Goal: Information Seeking & Learning: Learn about a topic

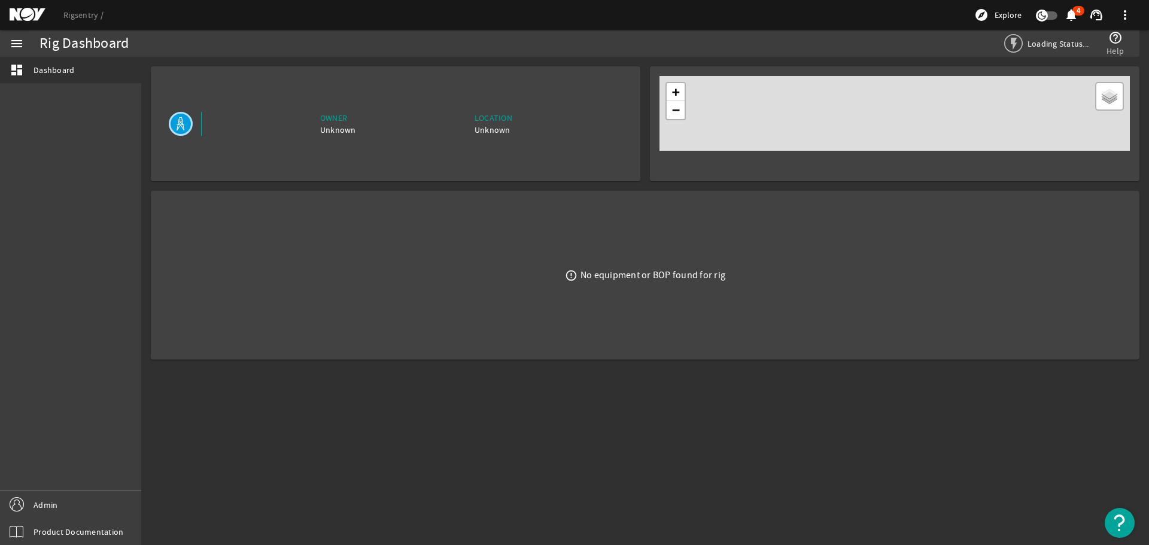
click at [86, 5] on div "Rigsentry explore Explore notifications 4 support_agent more_vert" at bounding box center [574, 15] width 1149 height 30
click at [80, 12] on link "Rigsentry" at bounding box center [83, 15] width 40 height 11
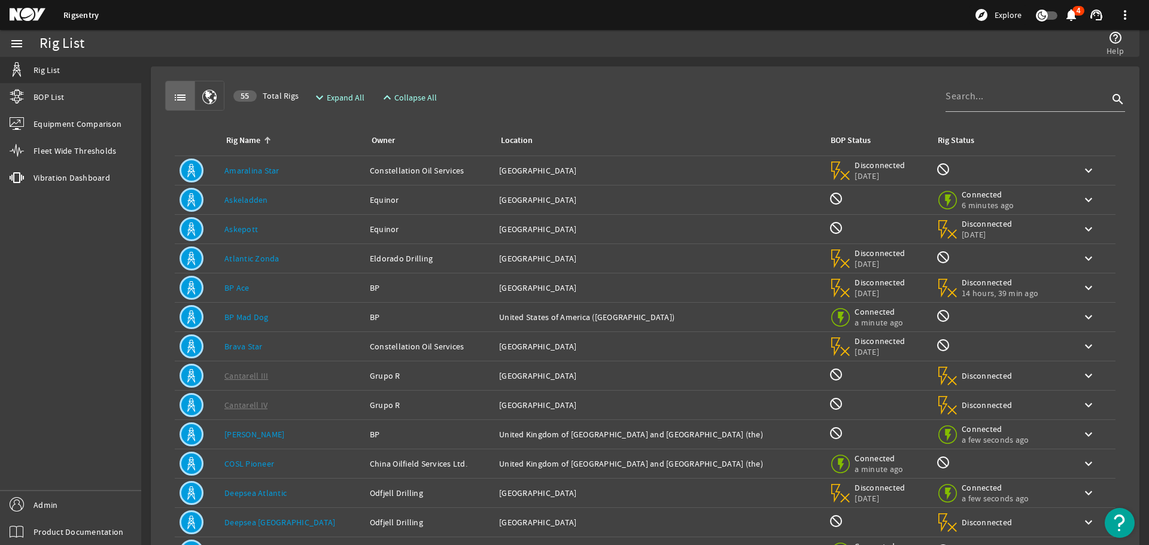
click at [246, 196] on link "Askeladden" at bounding box center [246, 199] width 44 height 11
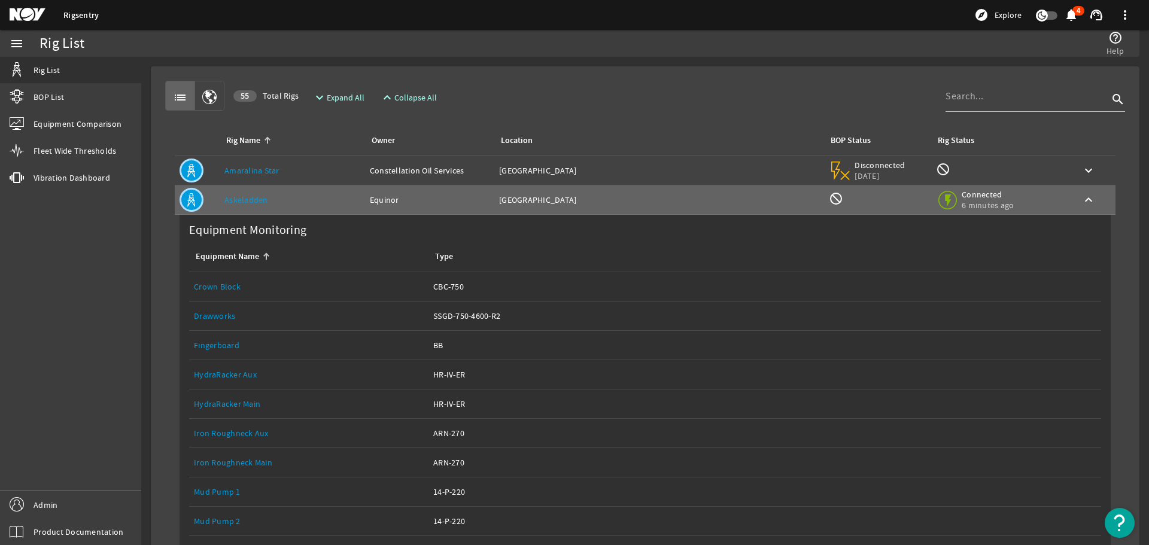
click at [217, 312] on link "Drawworks" at bounding box center [214, 316] width 41 height 11
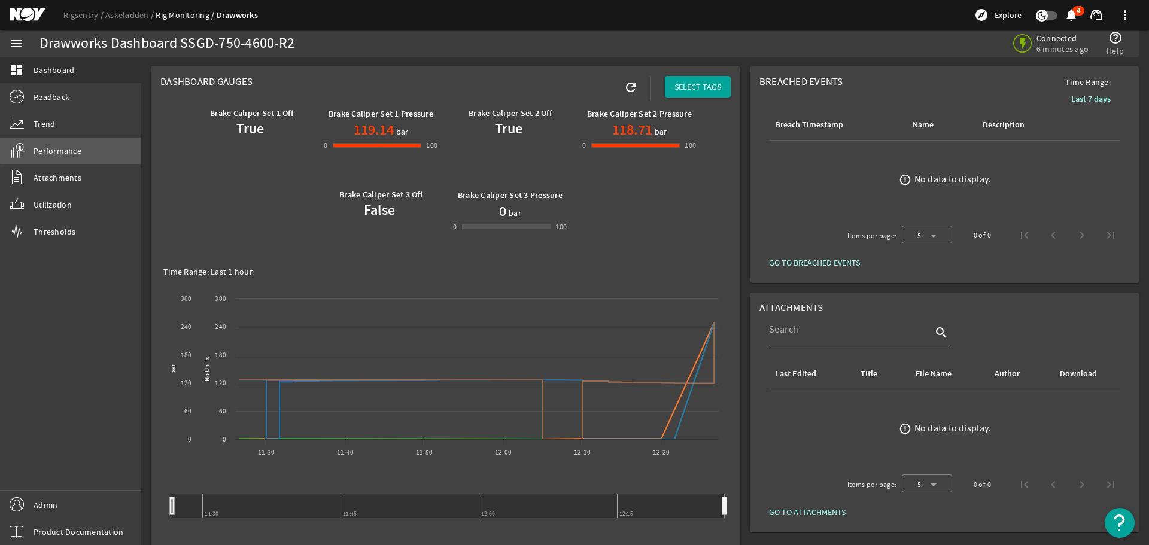
click at [88, 145] on link "Performance" at bounding box center [70, 151] width 141 height 26
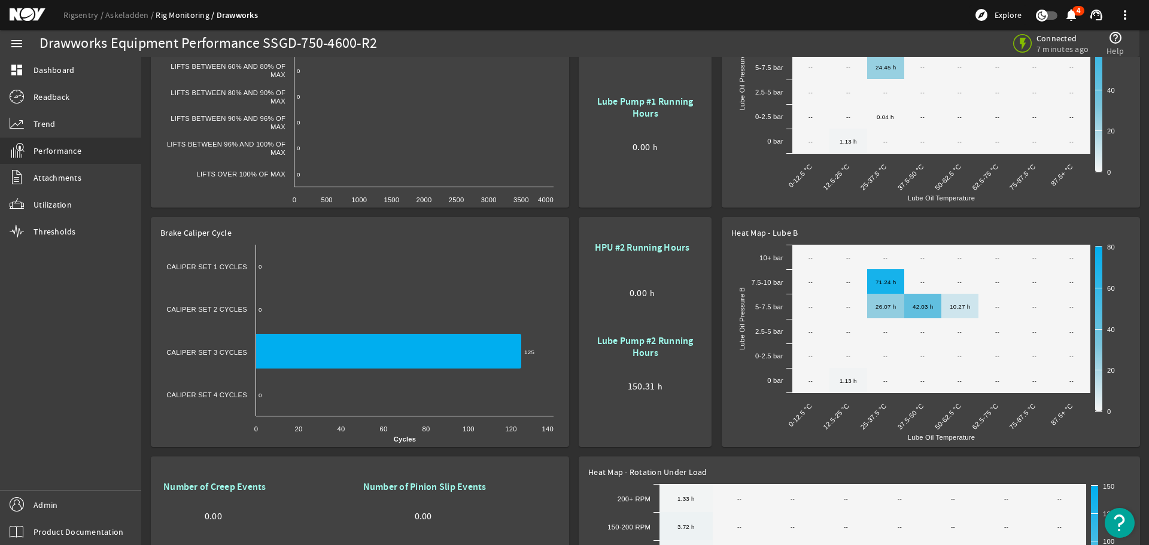
scroll to position [120, 0]
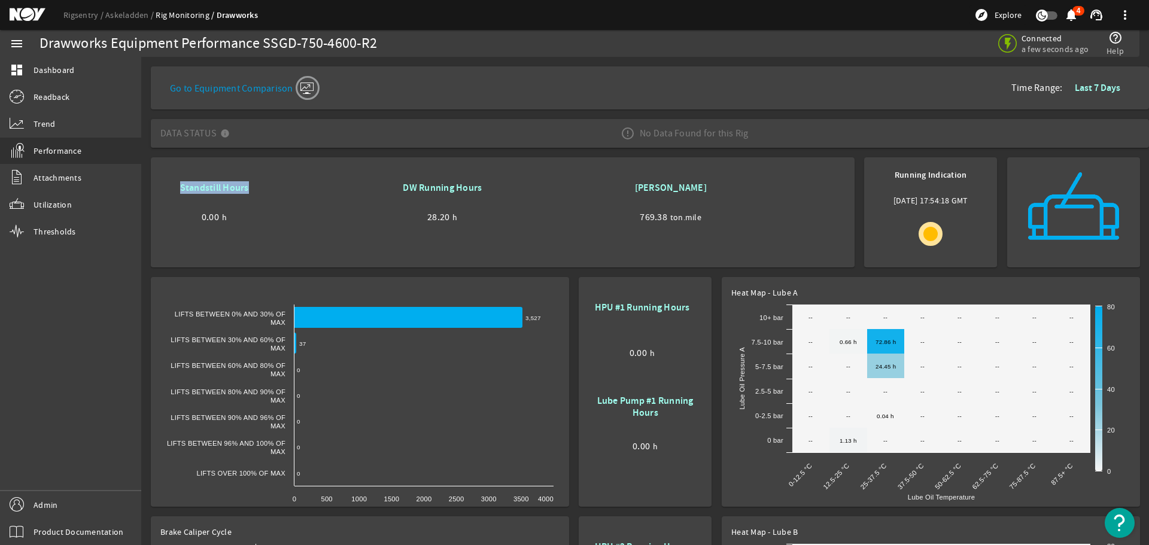
drag, startPoint x: 248, startPoint y: 185, endPoint x: 174, endPoint y: 189, distance: 74.3
click at [174, 189] on div "Standstill Hours" at bounding box center [214, 196] width 102 height 29
copy b "Standstill Hours"
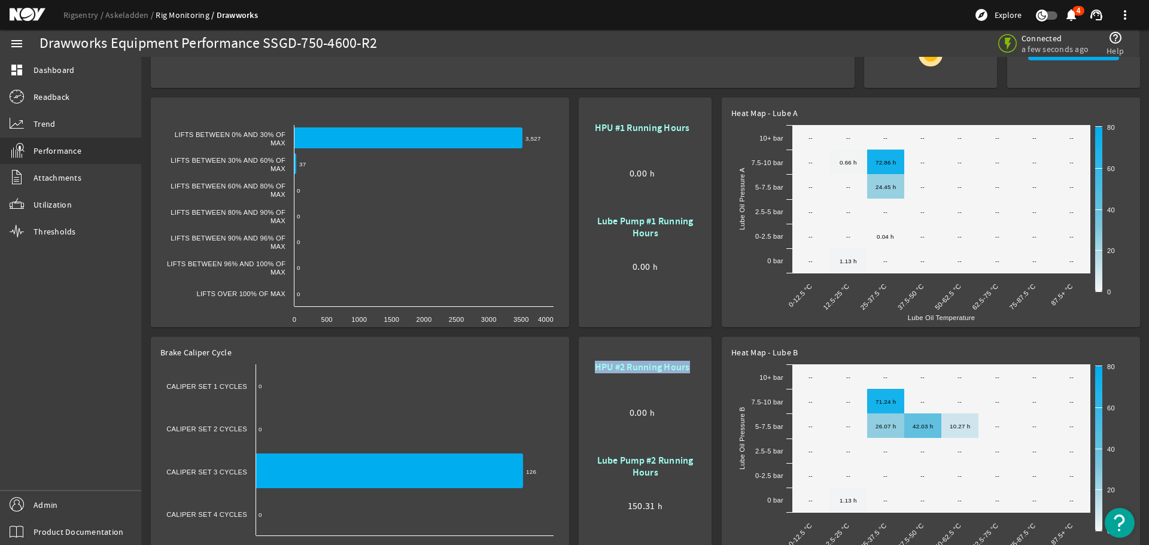
drag, startPoint x: 594, startPoint y: 366, endPoint x: 695, endPoint y: 370, distance: 100.6
click at [695, 370] on div "HPU #2 Running Hours 0.00 h" at bounding box center [642, 393] width 108 height 71
copy b "HPU #2 Running Hours"
drag, startPoint x: 230, startPoint y: 352, endPoint x: 158, endPoint y: 350, distance: 72.4
click at [158, 350] on mat-card "Brake Caliper Cycle Created with Highcharts 11.1.0 Cycles 0 ​ 0 0 ​ 0 126 ​ 126…" at bounding box center [360, 452] width 418 height 230
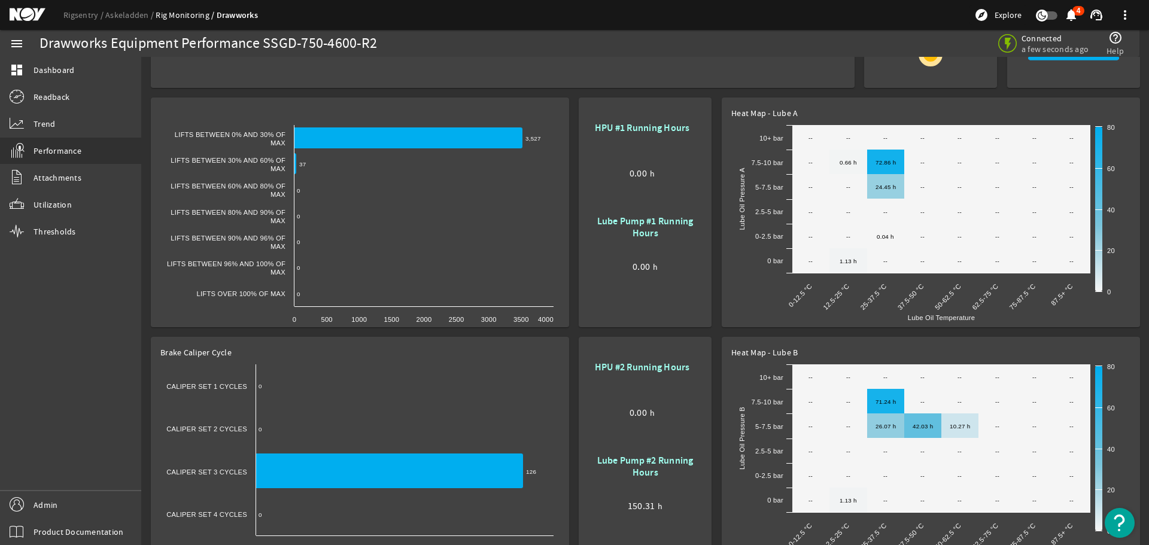
drag, startPoint x: 160, startPoint y: 350, endPoint x: 253, endPoint y: 348, distance: 93.4
click at [218, 348] on mat-card "Brake Caliper Cycle Created with Highcharts 11.1.0 Cycles 0 ​ 0 0 ​ 0 126 ​ 126…" at bounding box center [360, 452] width 418 height 230
click at [403, 347] on rect at bounding box center [359, 458] width 399 height 224
drag, startPoint x: 232, startPoint y: 353, endPoint x: 168, endPoint y: 352, distance: 64.0
click at [168, 352] on rect at bounding box center [359, 458] width 399 height 224
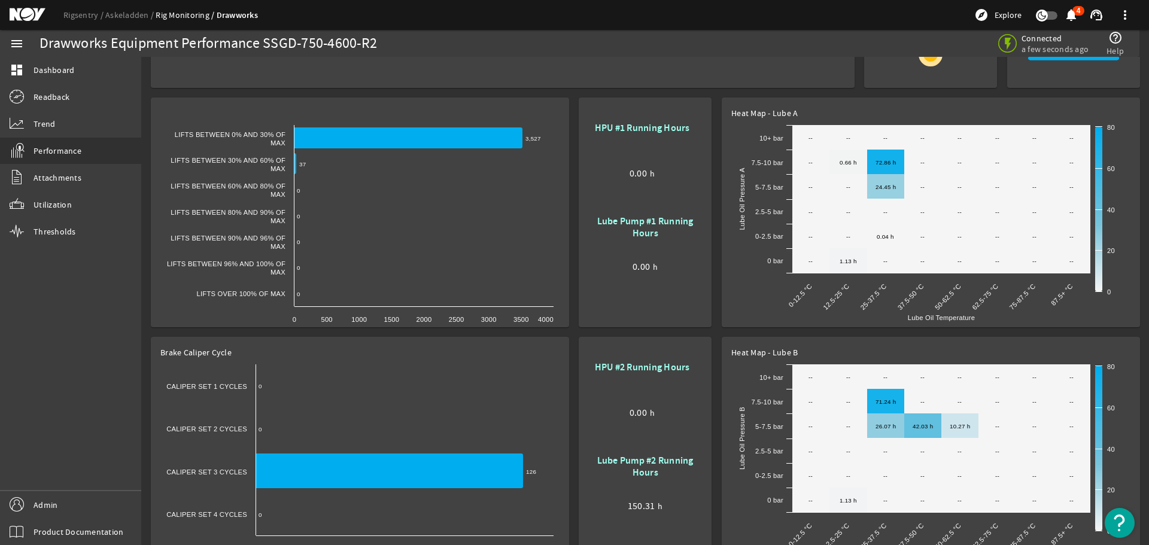
click at [202, 354] on rect at bounding box center [359, 458] width 399 height 224
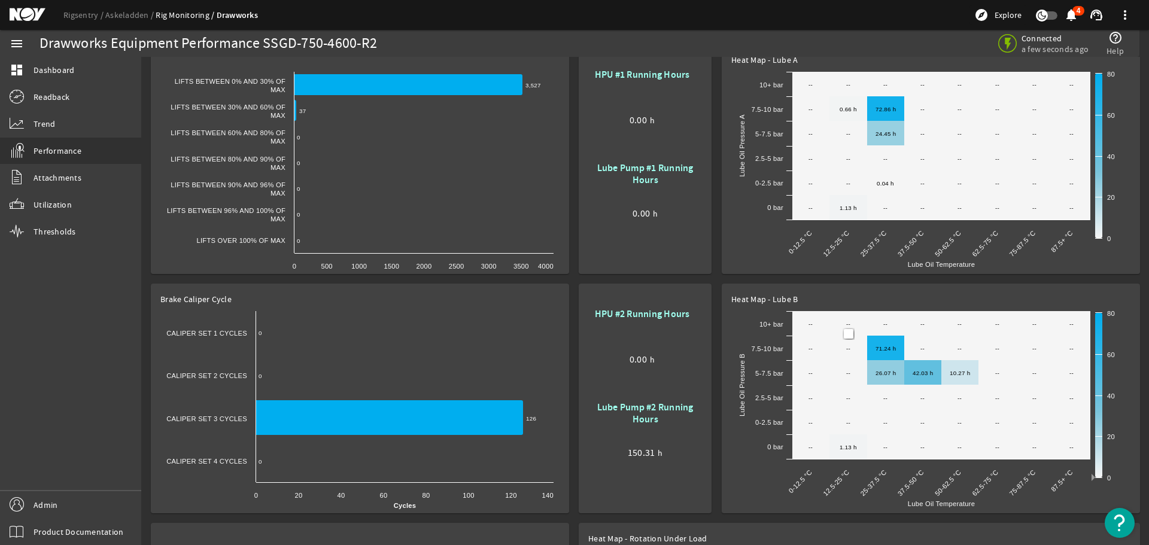
scroll to position [299, 0]
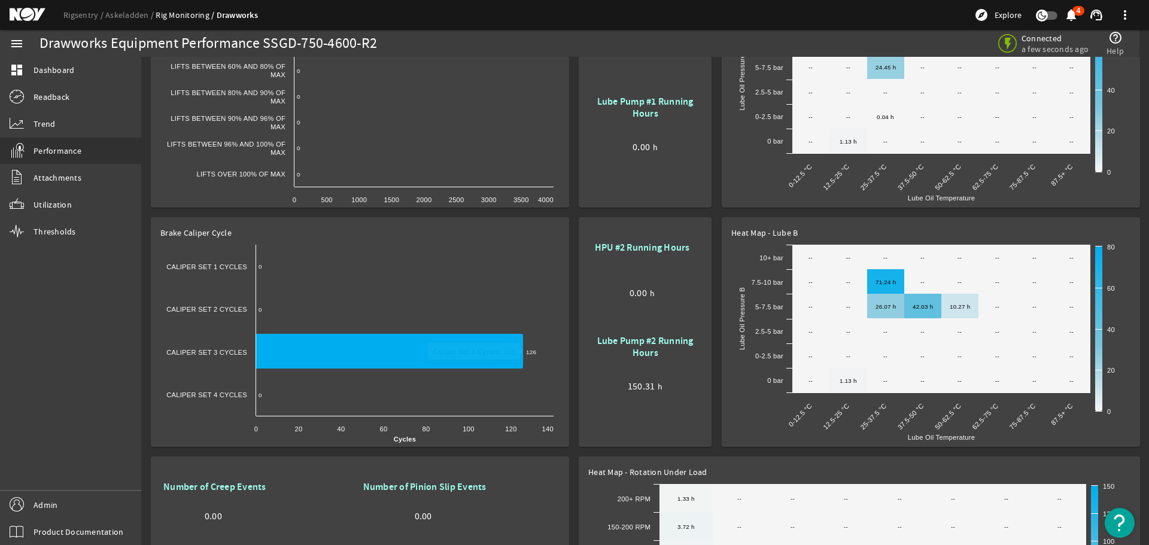
click at [165, 236] on rect at bounding box center [359, 339] width 399 height 224
drag, startPoint x: 156, startPoint y: 233, endPoint x: 233, endPoint y: 233, distance: 77.2
click at [233, 233] on mat-card "Brake Caliper Cycle Created with Highcharts 11.1.0 Cycles 0 ​ 0 0 ​ 0 126 ​ 126…" at bounding box center [360, 332] width 418 height 230
drag, startPoint x: 269, startPoint y: 485, endPoint x: 164, endPoint y: 486, distance: 104.7
click at [164, 486] on rigsentry-attribute-display "Number of Creep Events 0.00" at bounding box center [260, 511] width 200 height 67
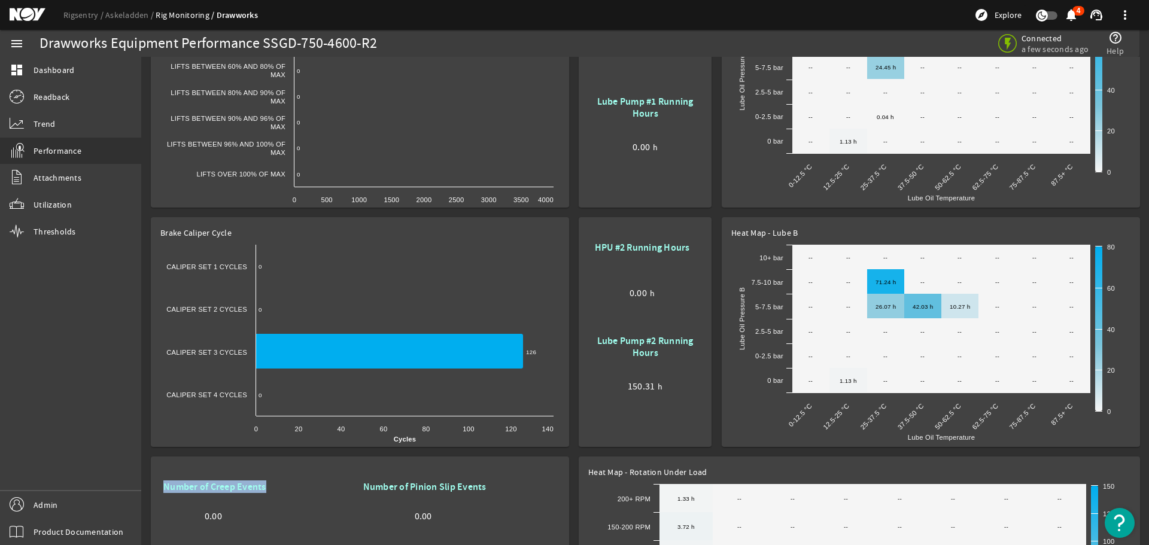
copy b "Number of Creep Events"
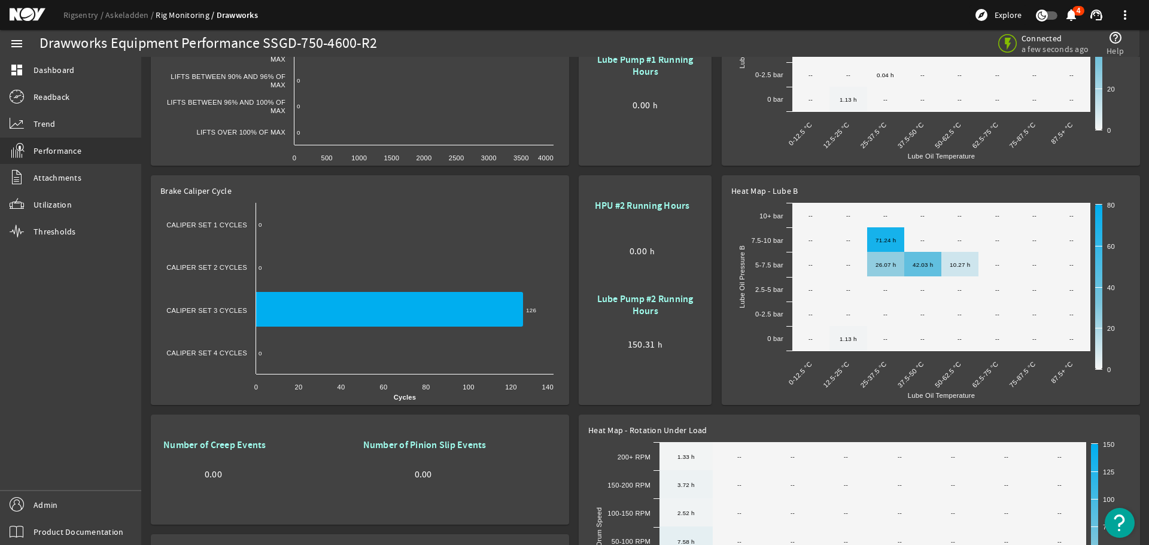
scroll to position [359, 0]
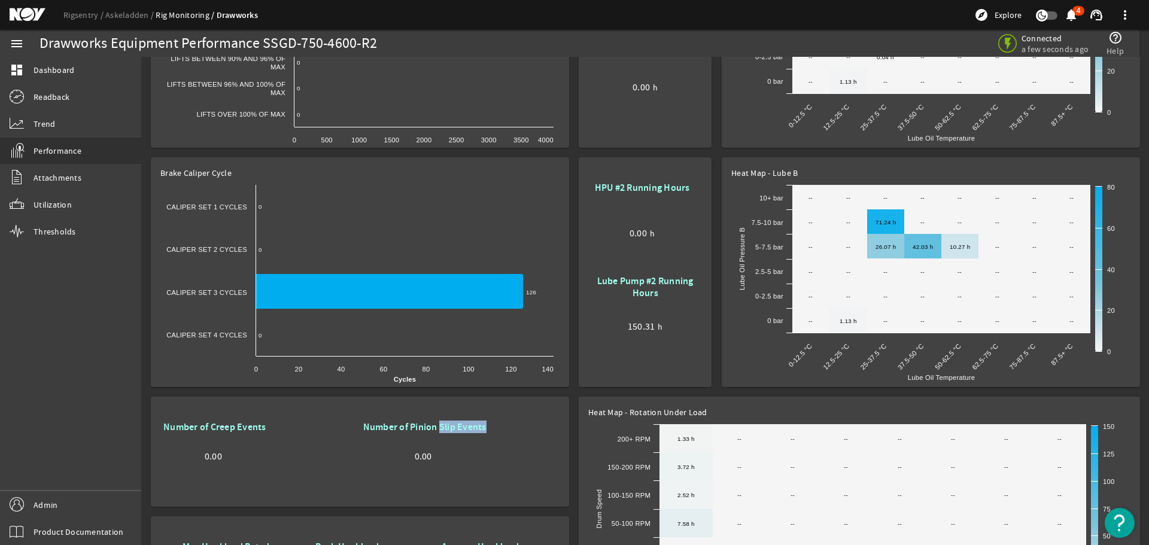
drag, startPoint x: 440, startPoint y: 424, endPoint x: 486, endPoint y: 425, distance: 46.1
click at [486, 425] on div "Number of Pinion Slip Events 0.00" at bounding box center [424, 442] width 129 height 48
copy b "Slip Events"
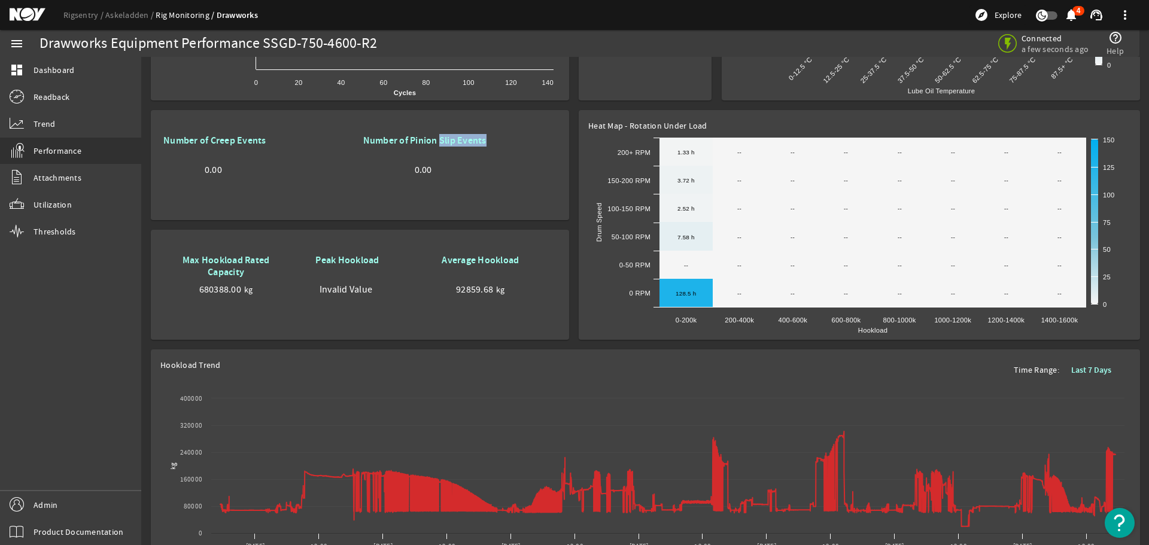
scroll to position [658, 0]
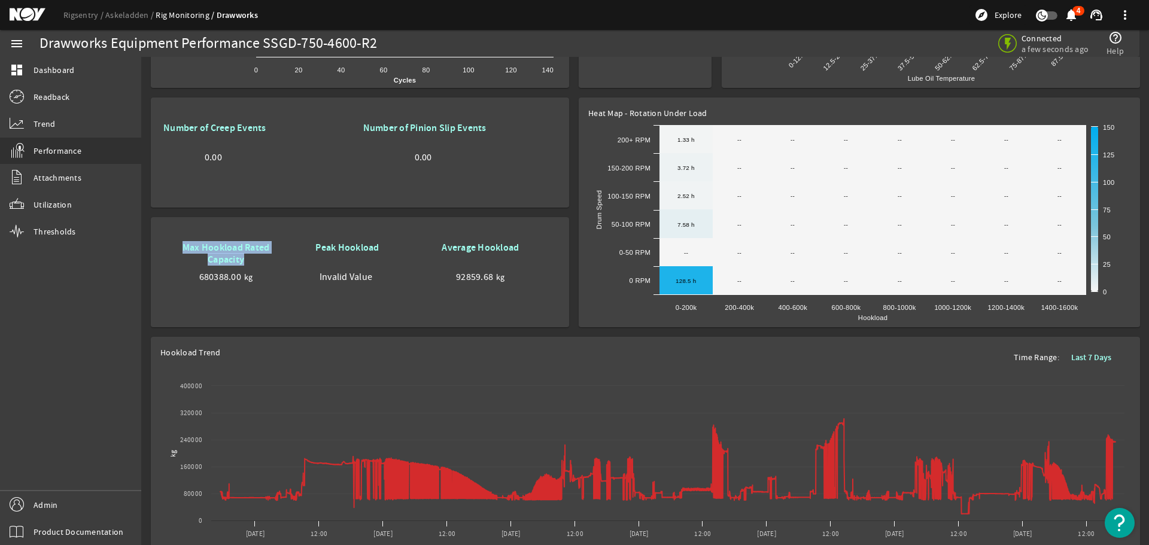
drag, startPoint x: 246, startPoint y: 260, endPoint x: 183, endPoint y: 251, distance: 63.4
click at [183, 251] on div "Max Hookload Rated Capacity" at bounding box center [225, 256] width 125 height 29
copy b "Max Hookload Rated Capacity"
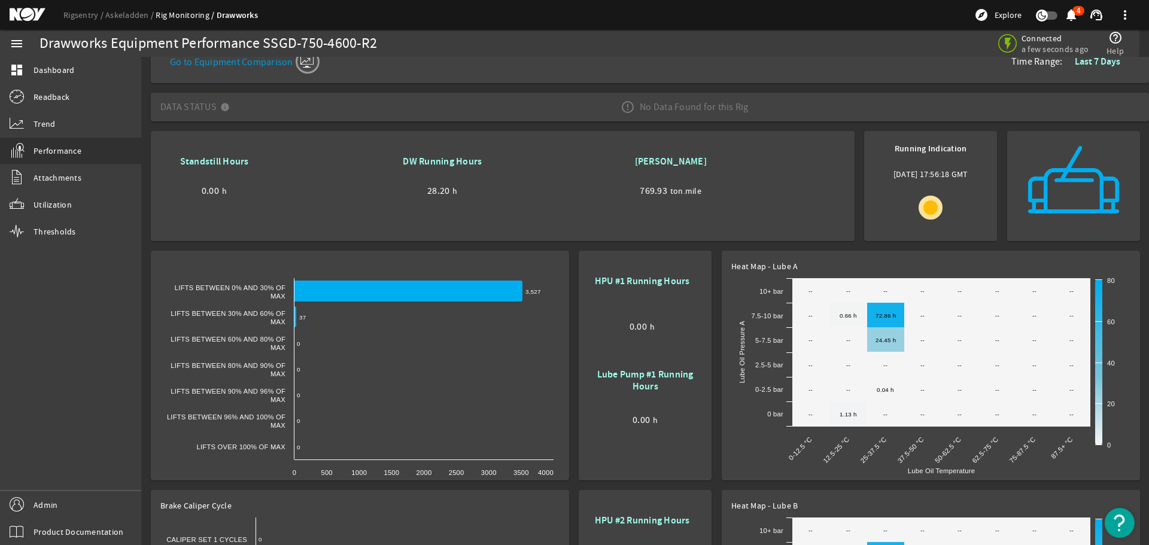
scroll to position [0, 0]
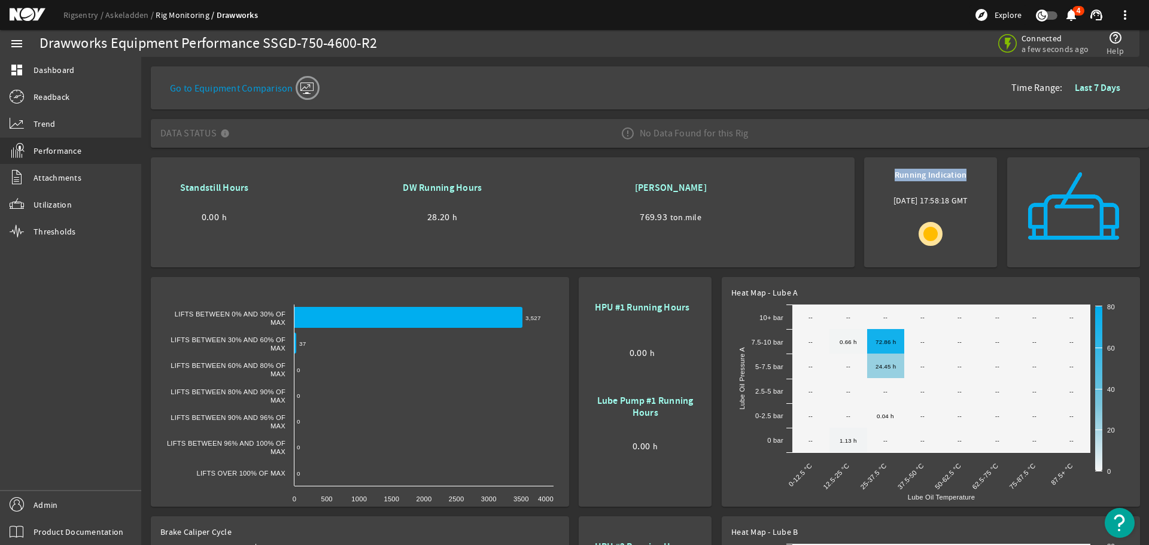
drag, startPoint x: 894, startPoint y: 174, endPoint x: 977, endPoint y: 175, distance: 82.6
click at [977, 175] on div "Running Indication [DATE] 17:58:18 GMT" at bounding box center [931, 212] width 114 height 91
copy b "Running Indication"
